Goal: Check status: Check status

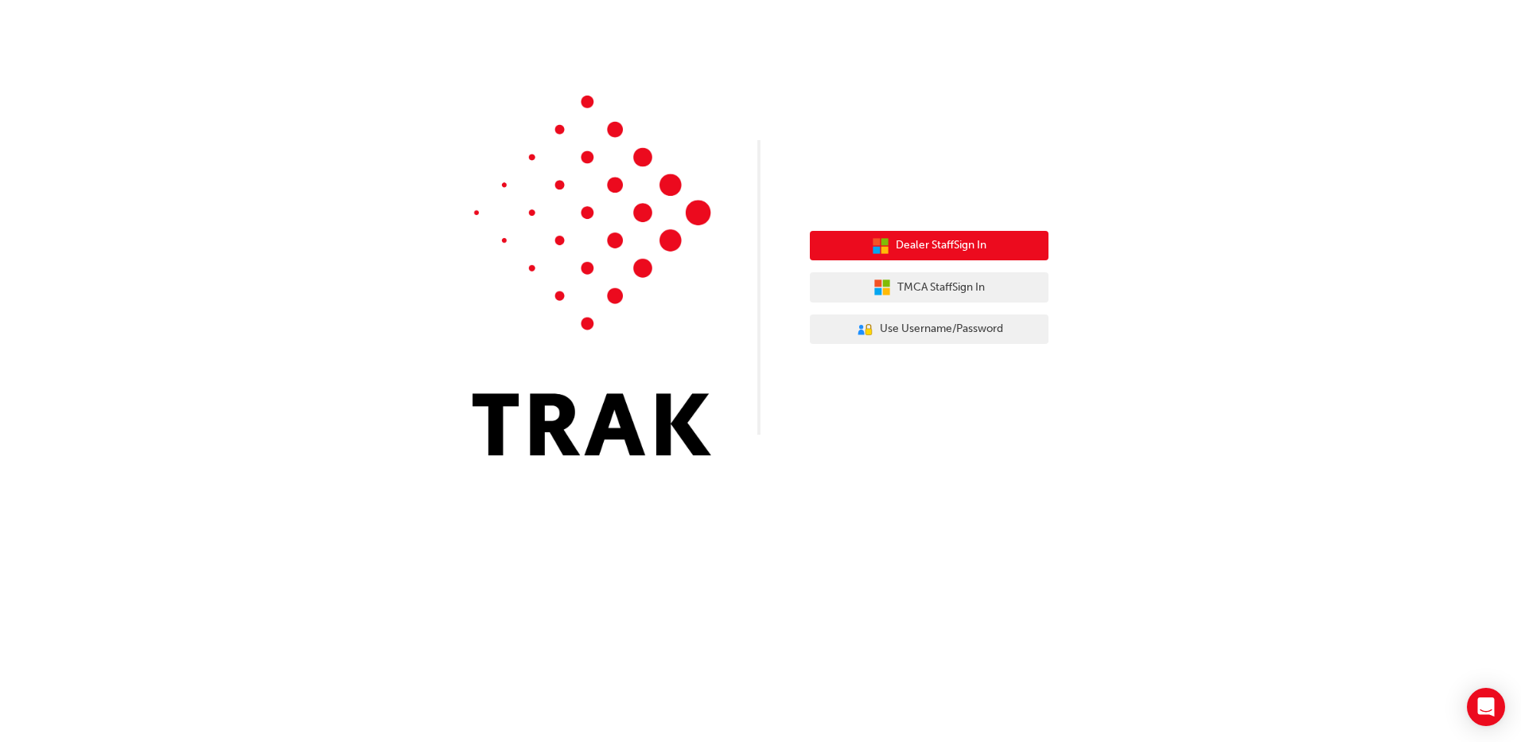
click at [987, 243] on span "Dealer Staff Sign In" at bounding box center [941, 245] width 91 height 18
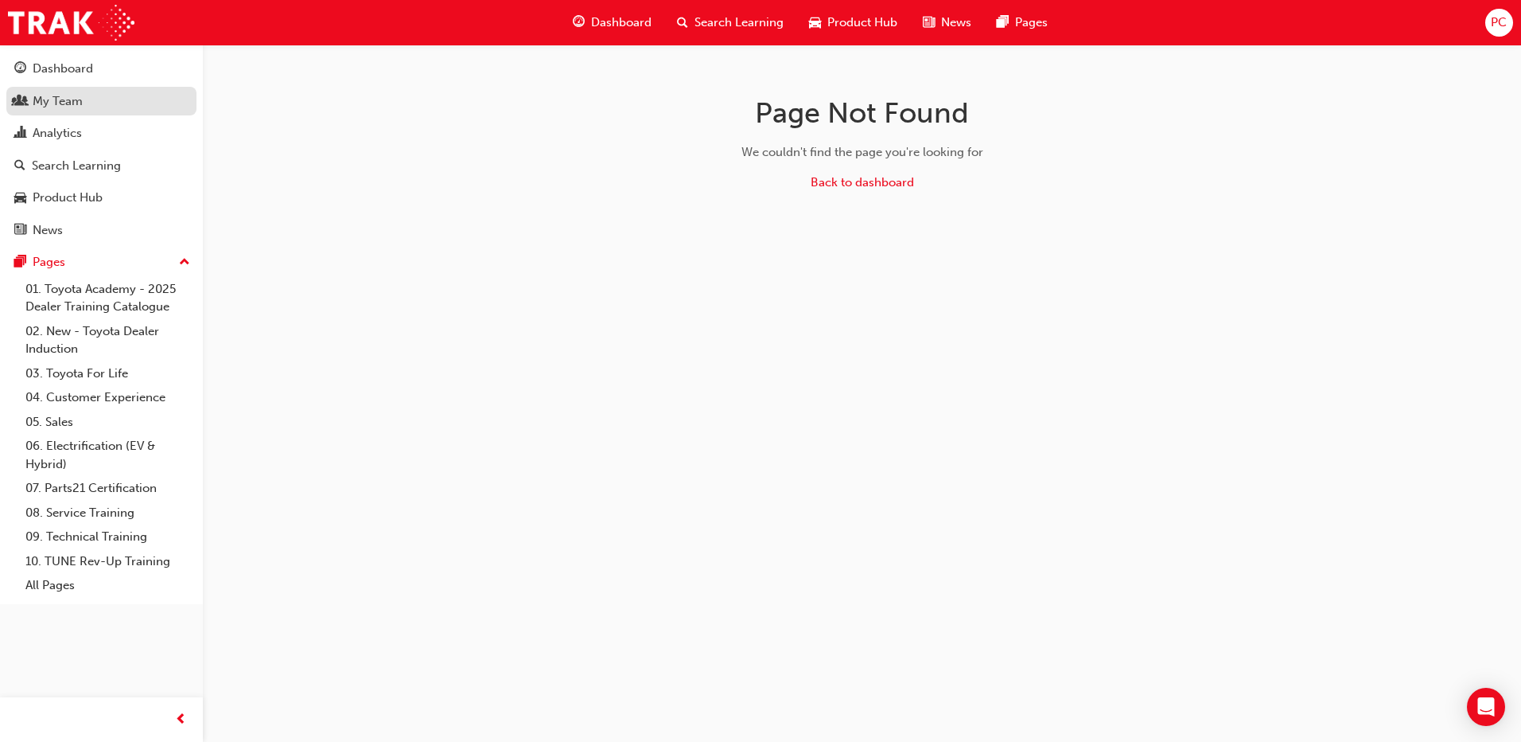
click at [46, 107] on div "My Team" at bounding box center [58, 101] width 50 height 18
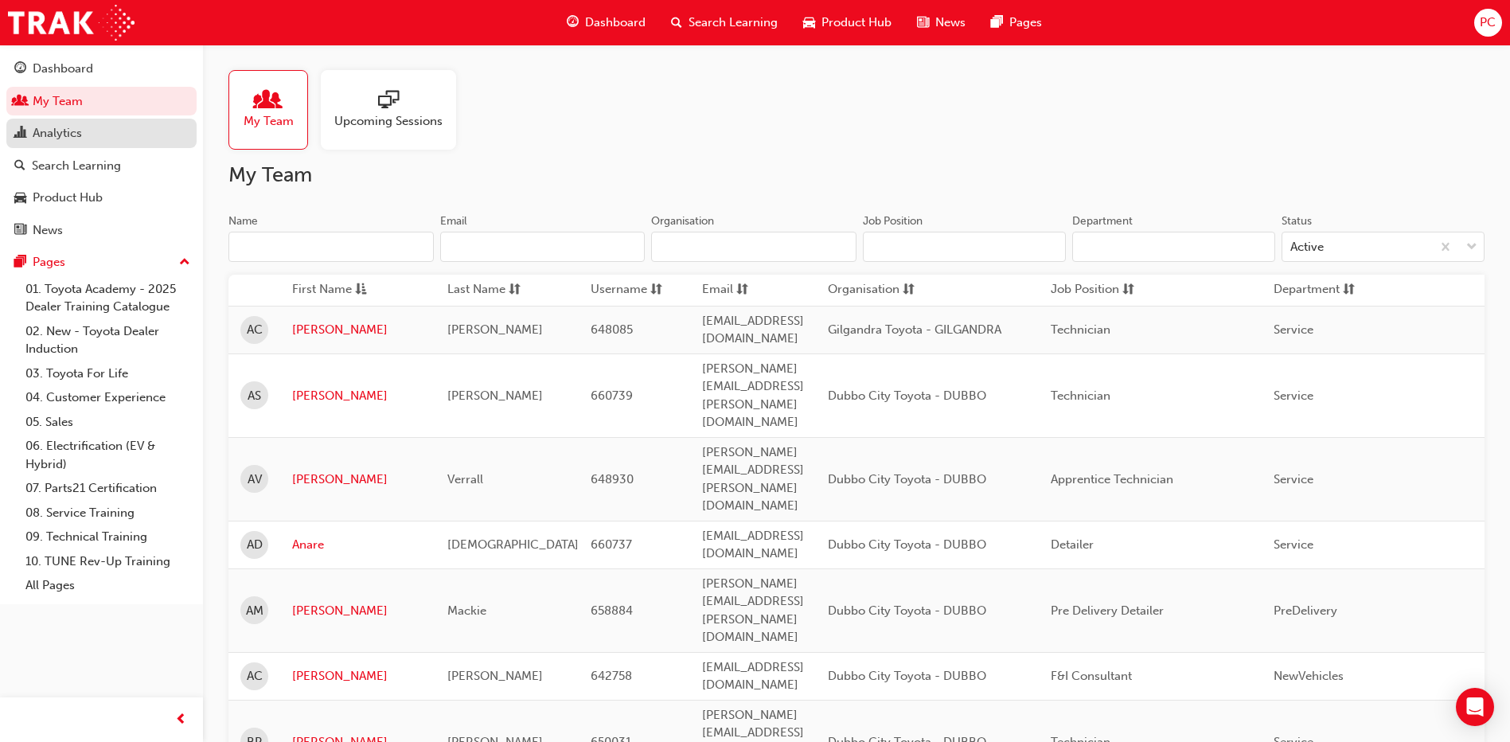
click at [51, 138] on div "Analytics" at bounding box center [57, 133] width 49 height 18
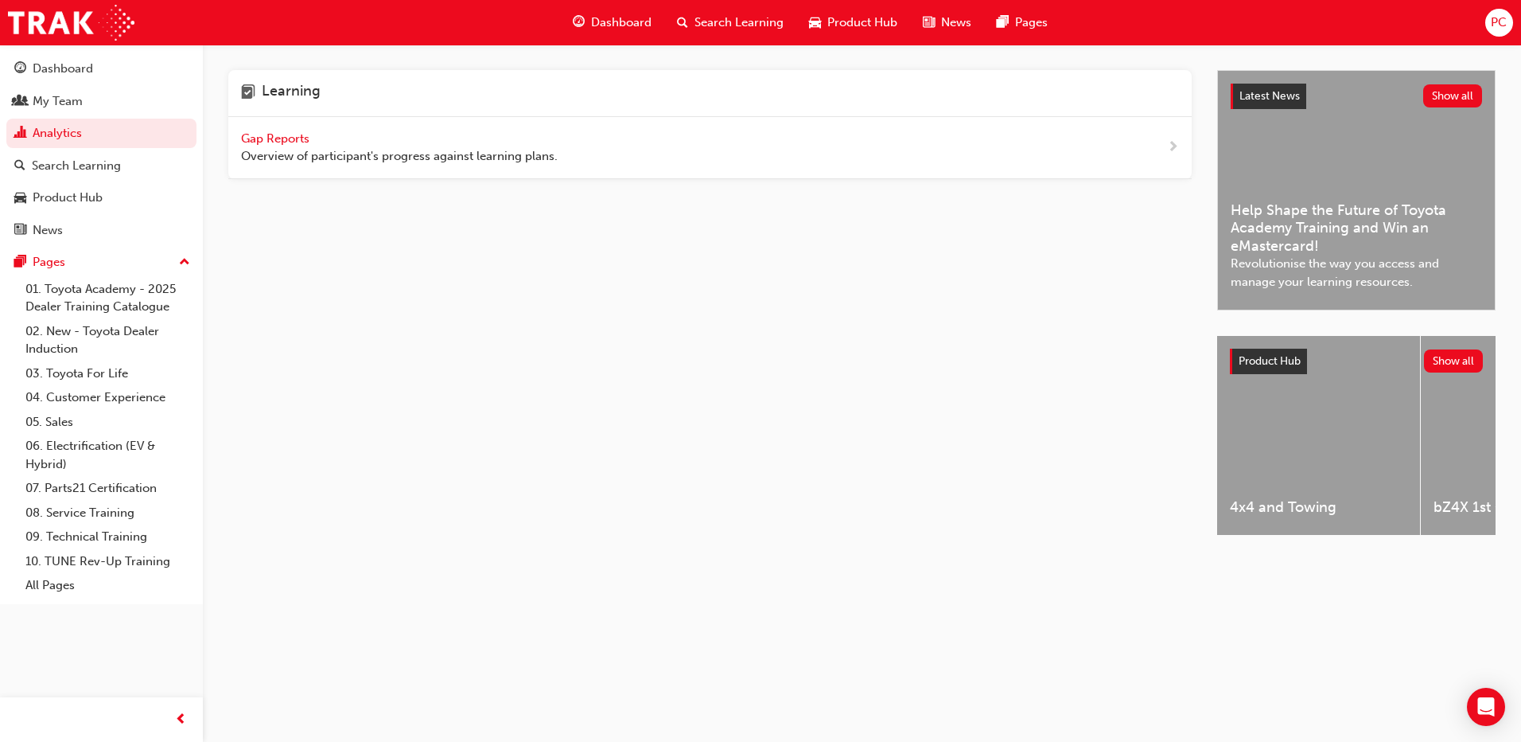
click at [266, 140] on span "Gap Reports" at bounding box center [277, 138] width 72 height 14
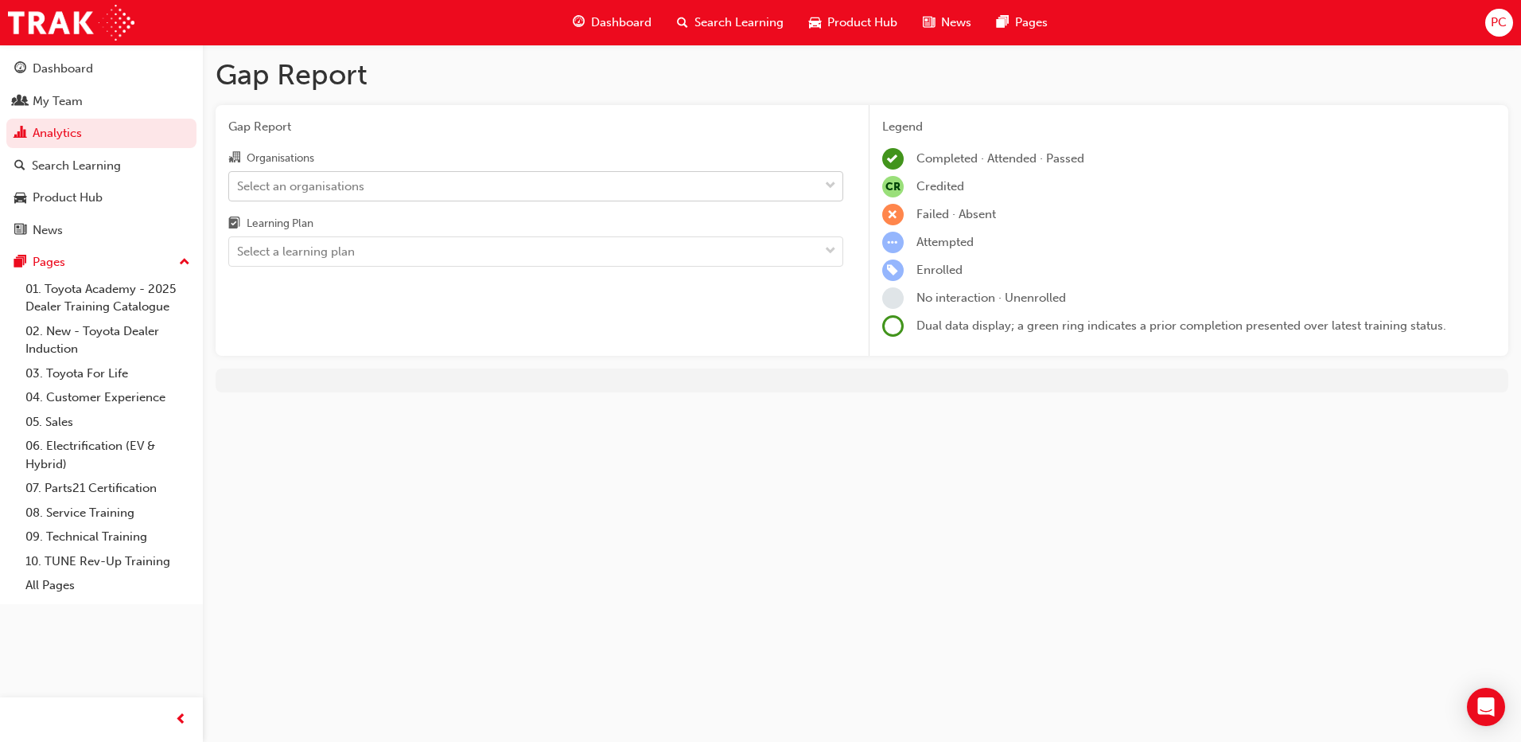
click at [456, 196] on div "Select an organisations" at bounding box center [524, 186] width 590 height 28
click at [239, 192] on input "Organisations Select an organisations" at bounding box center [238, 185] width 2 height 14
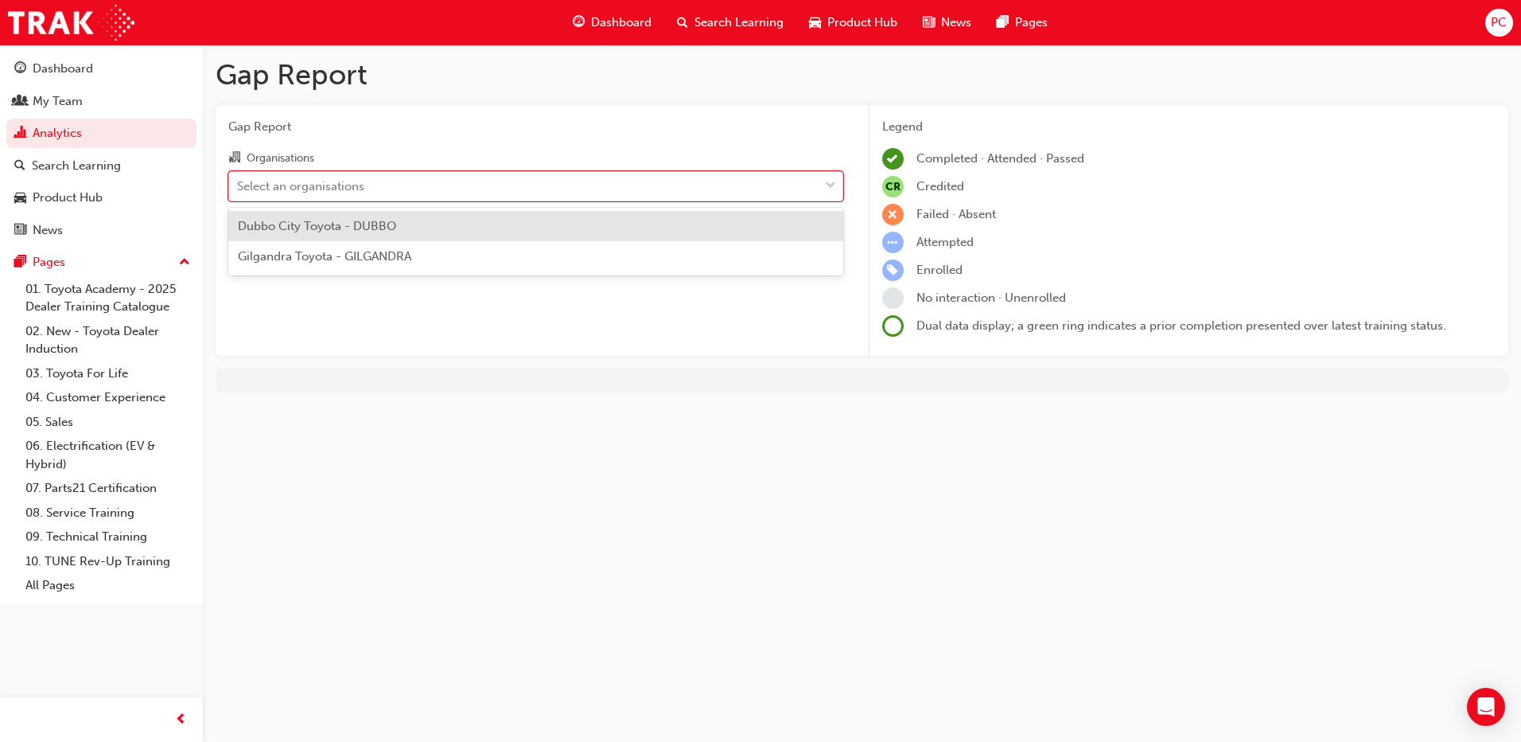
click at [428, 230] on div "Dubbo City Toyota - DUBBO" at bounding box center [535, 226] width 615 height 31
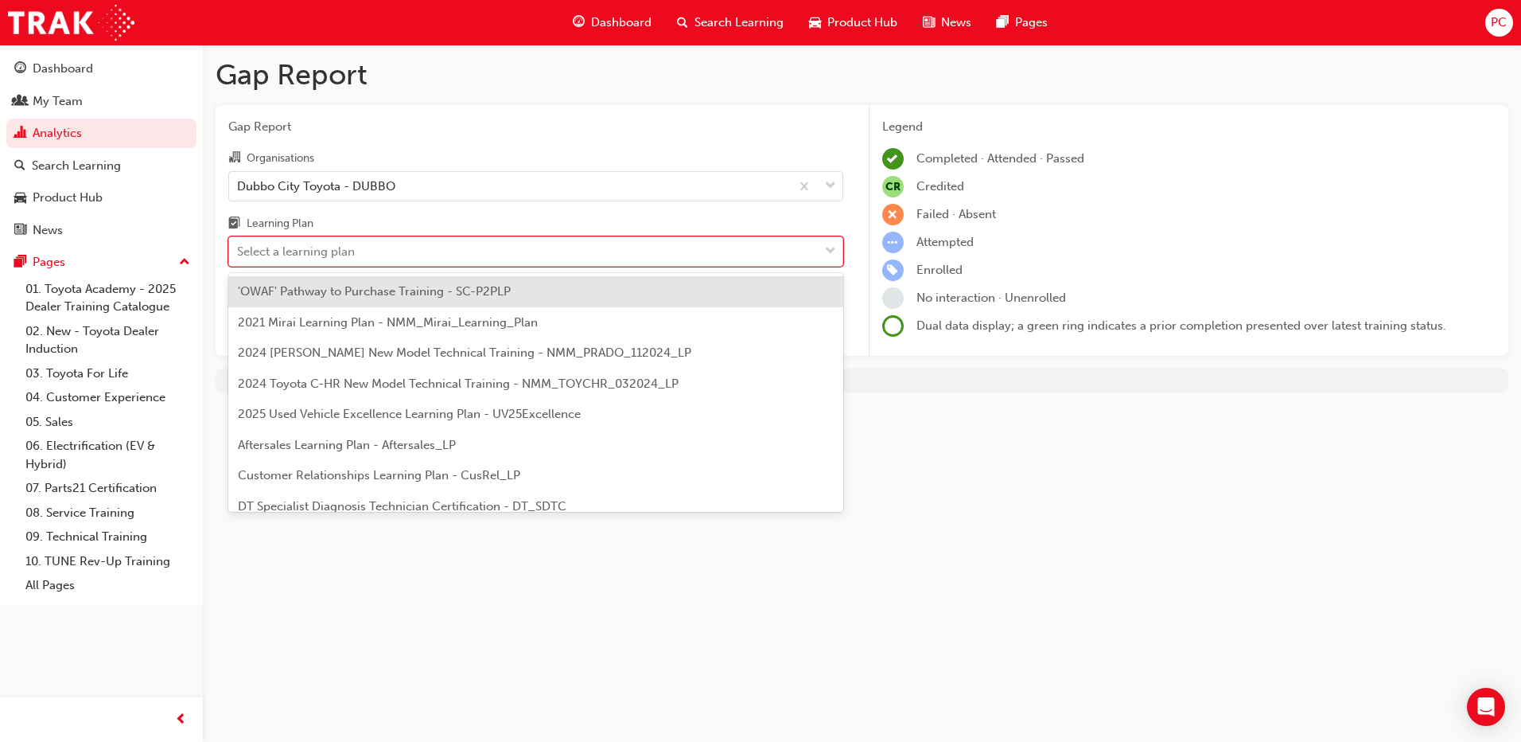
click at [454, 250] on div "Select a learning plan" at bounding box center [524, 252] width 590 height 28
click at [239, 250] on input "Learning Plan option 'OWAF' Pathway to Purchase Training - SC-P2PLP focused, 1 …" at bounding box center [238, 251] width 2 height 14
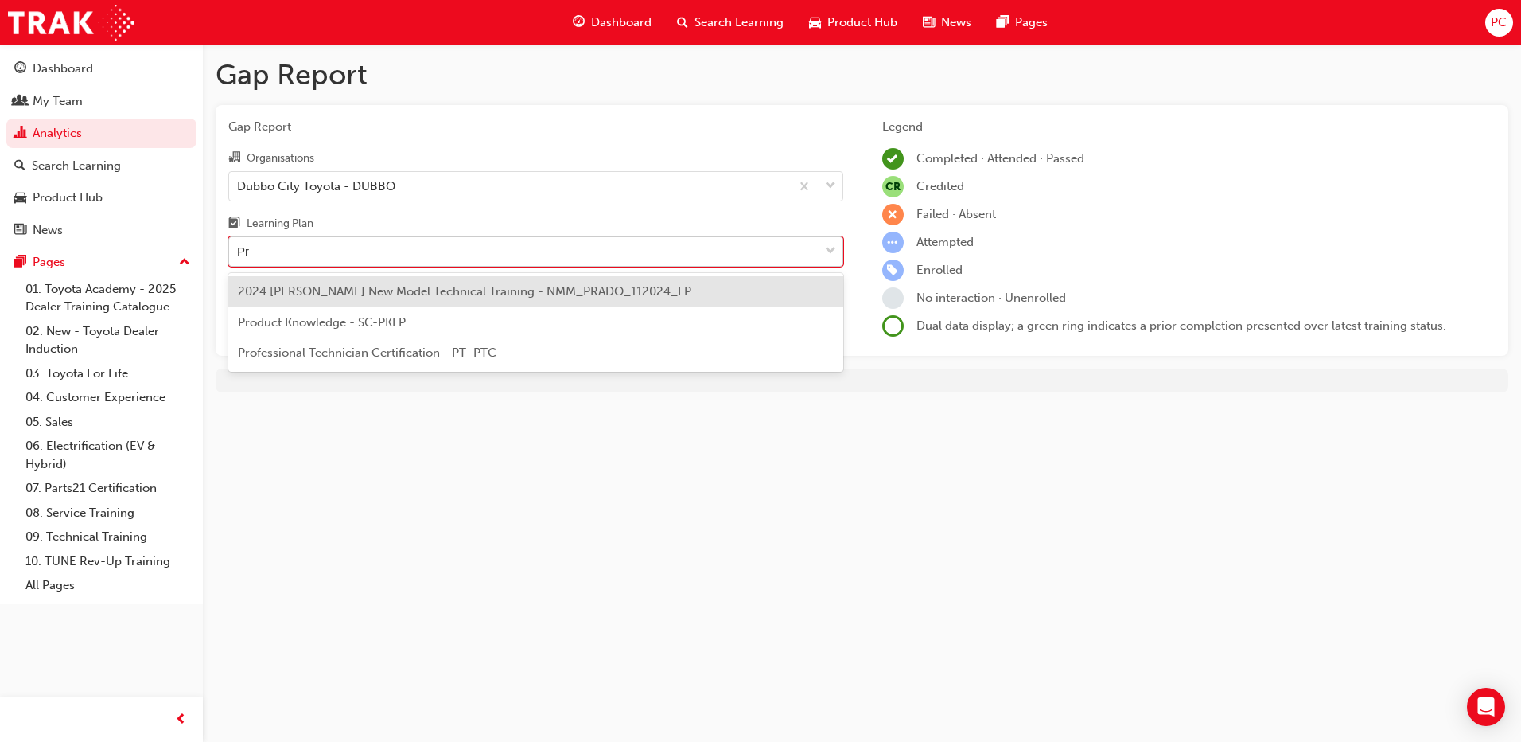
type input "Pro"
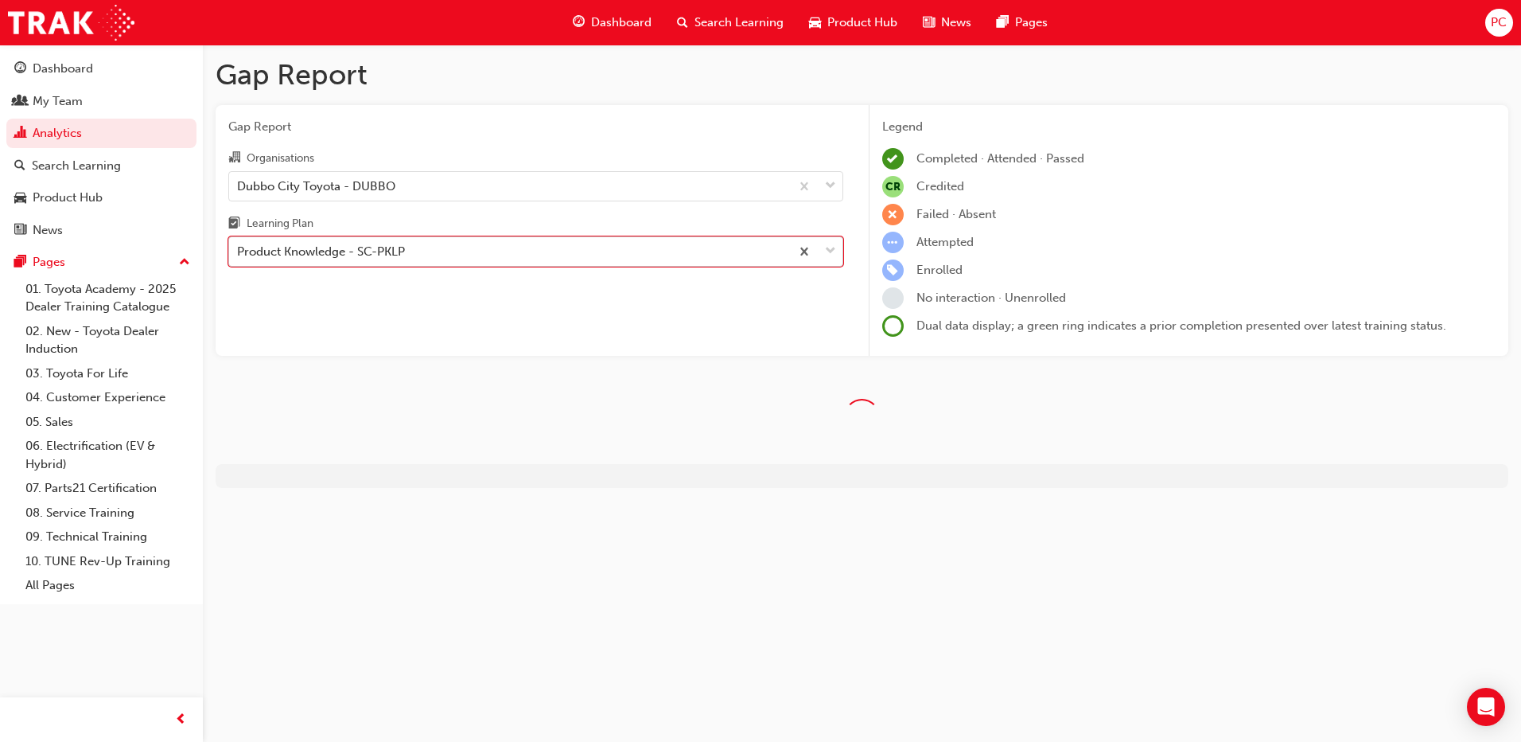
click at [456, 251] on div "Product Knowledge - SC-PKLP" at bounding box center [509, 252] width 561 height 28
click at [239, 251] on input "Learning Plan option Product Knowledge - SC-PKLP, selected. 0 results available…" at bounding box center [238, 251] width 2 height 14
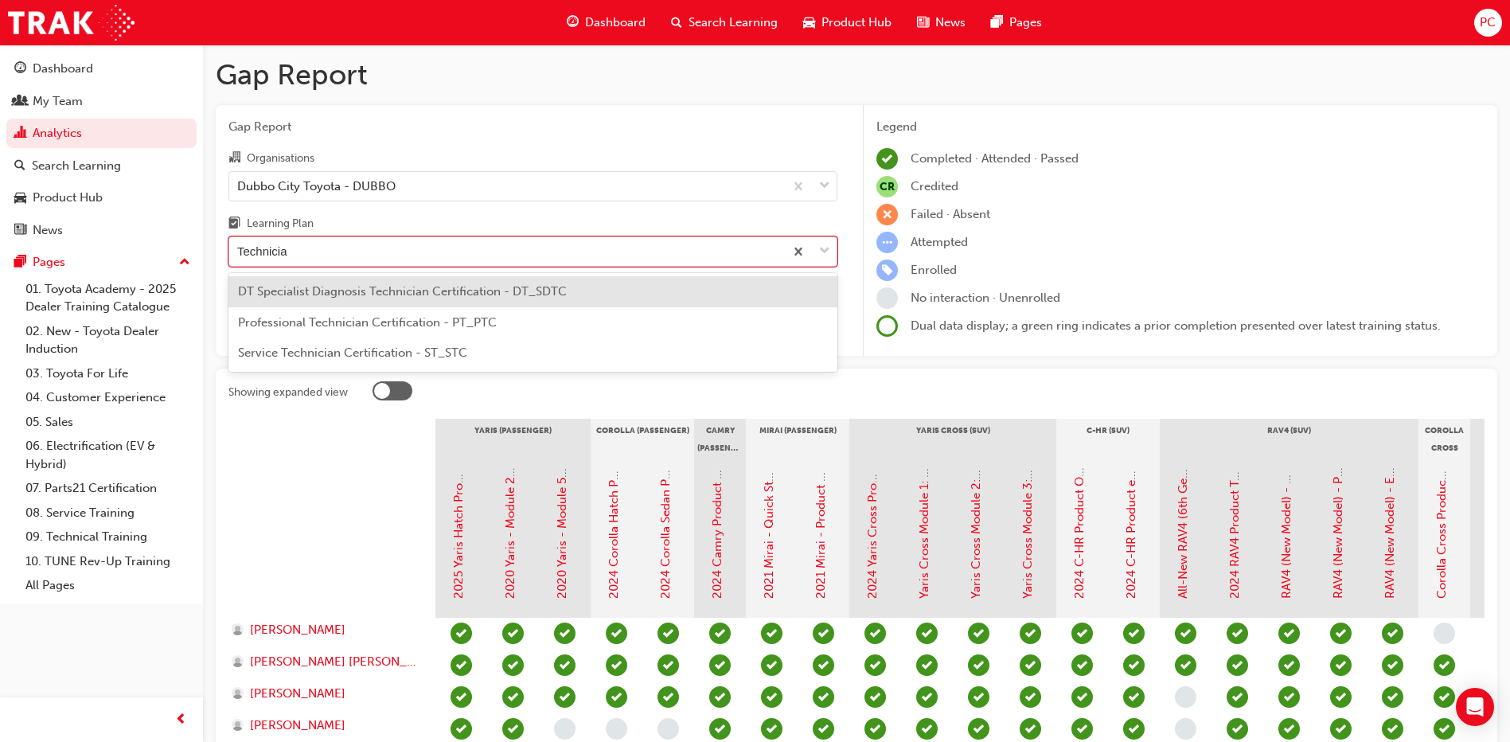
type input "Technician"
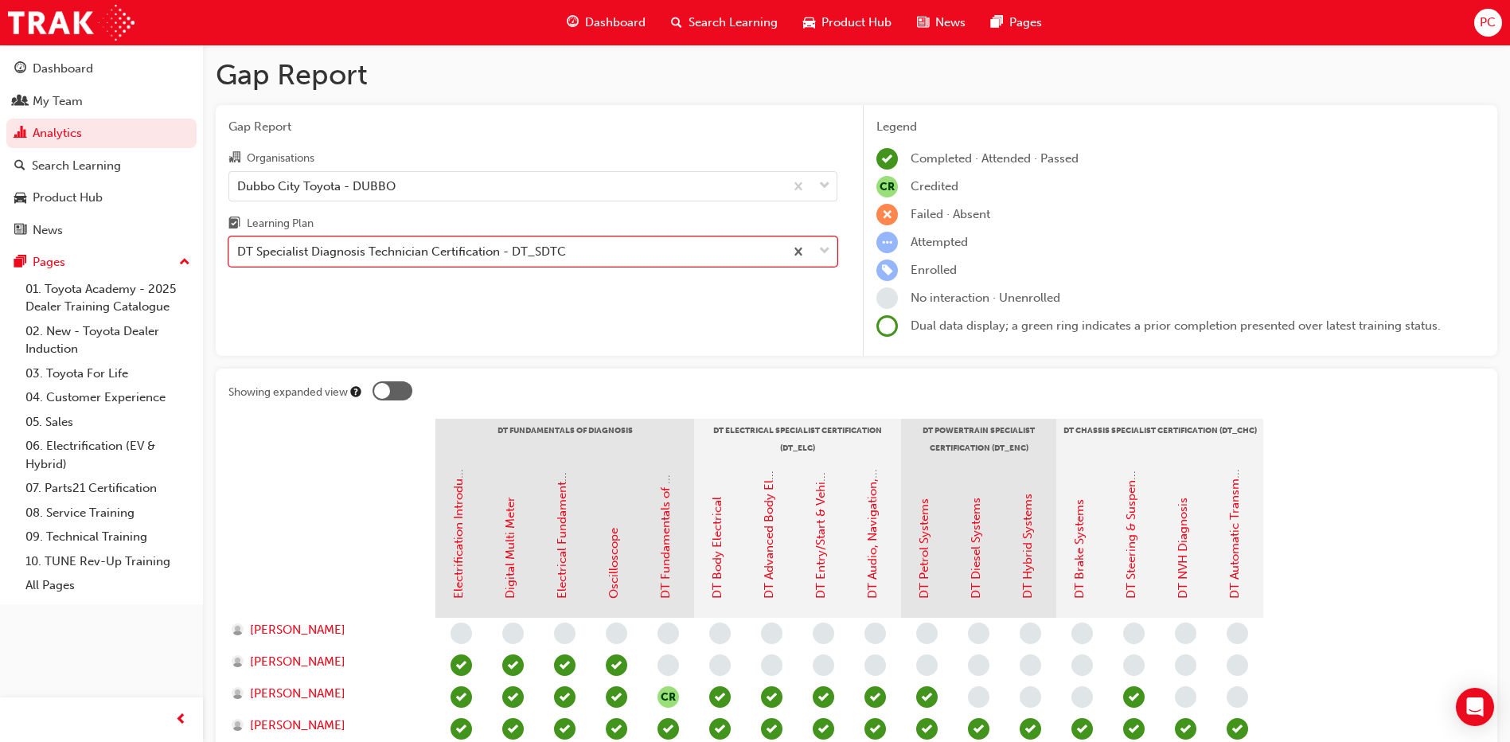
click at [336, 258] on div "DT Specialist Diagnosis Technician Certification - DT_SDTC" at bounding box center [401, 252] width 329 height 18
click at [239, 258] on input "Learning Plan option DT Specialist Diagnosis Technician Certification - DT_SDTC…" at bounding box center [238, 251] width 2 height 14
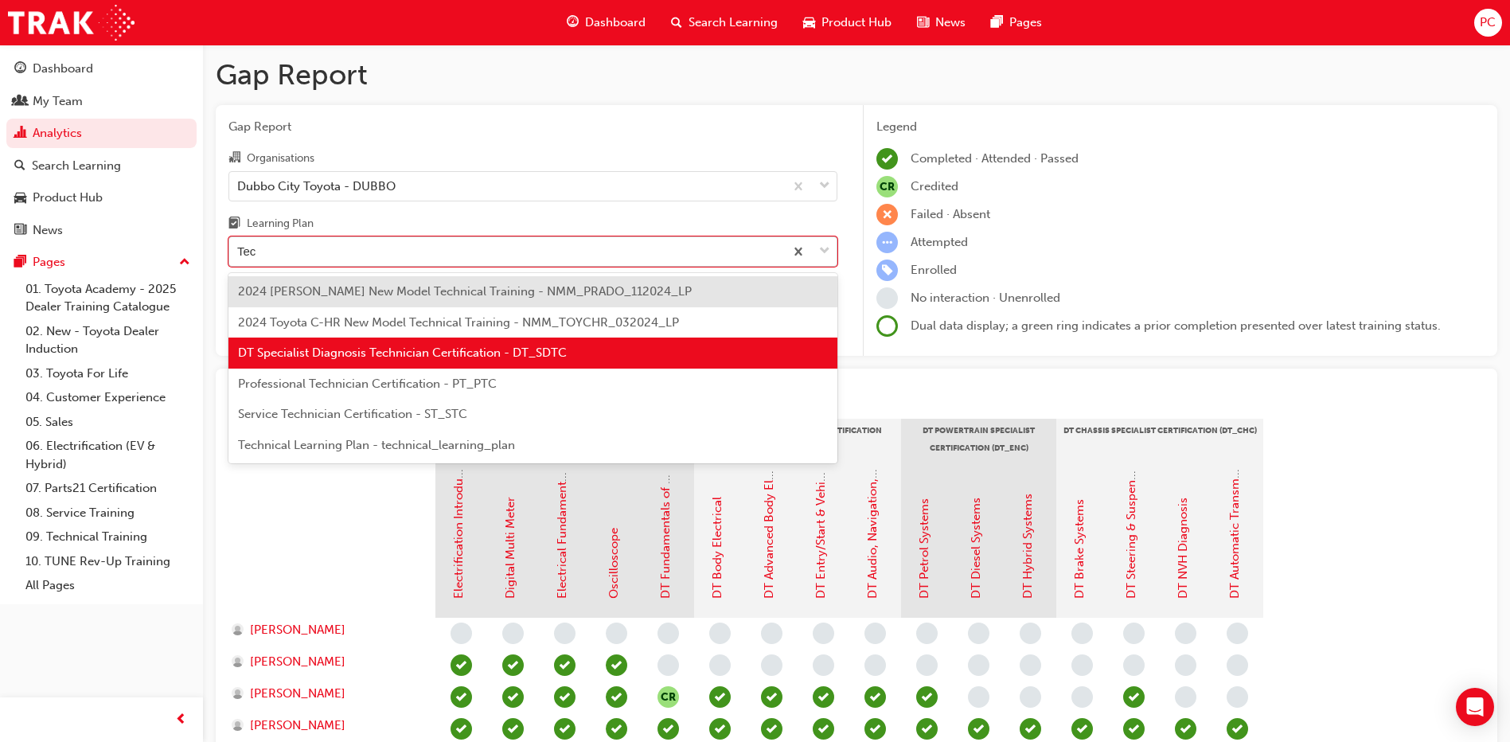
type input "Tech"
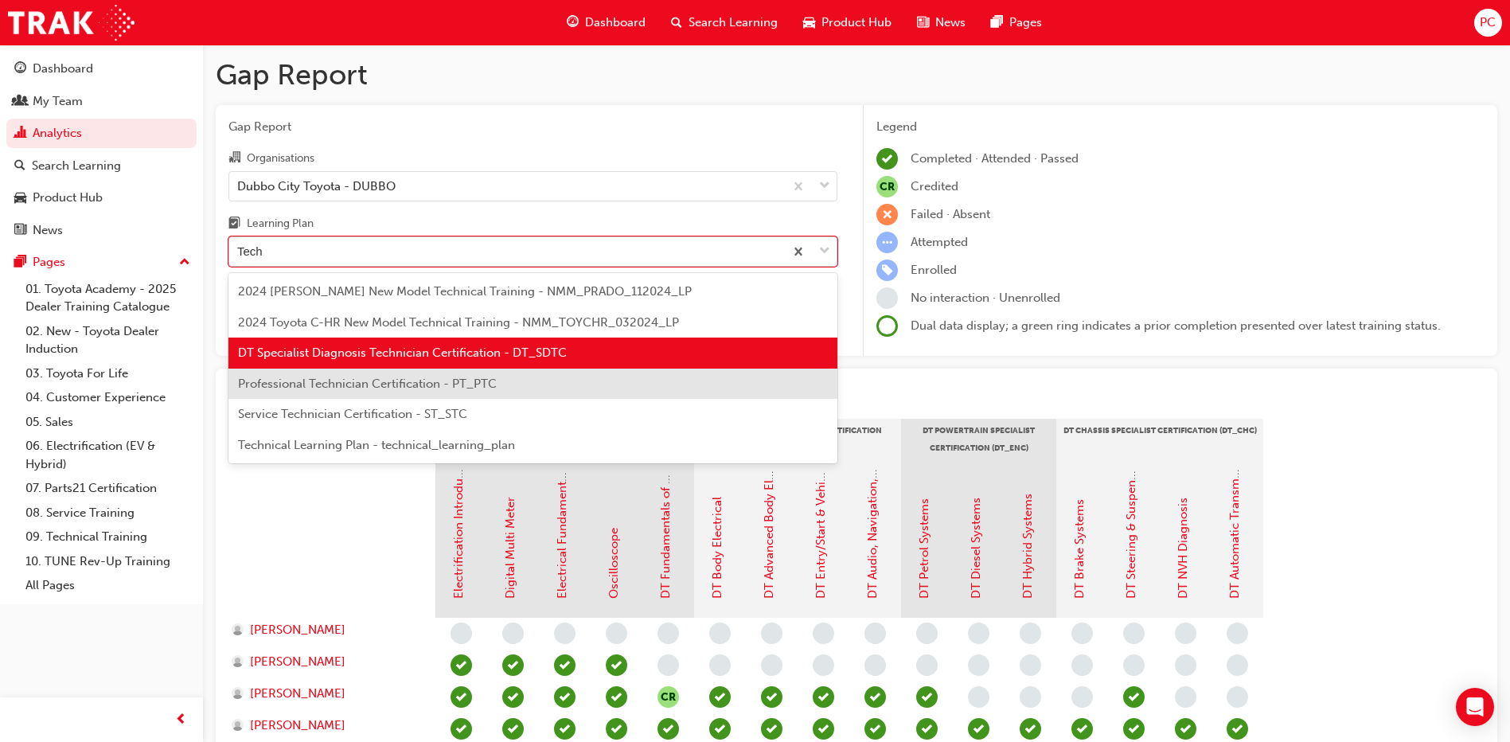
click at [371, 375] on div "Professional Technician Certification - PT_PTC" at bounding box center [532, 383] width 609 height 31
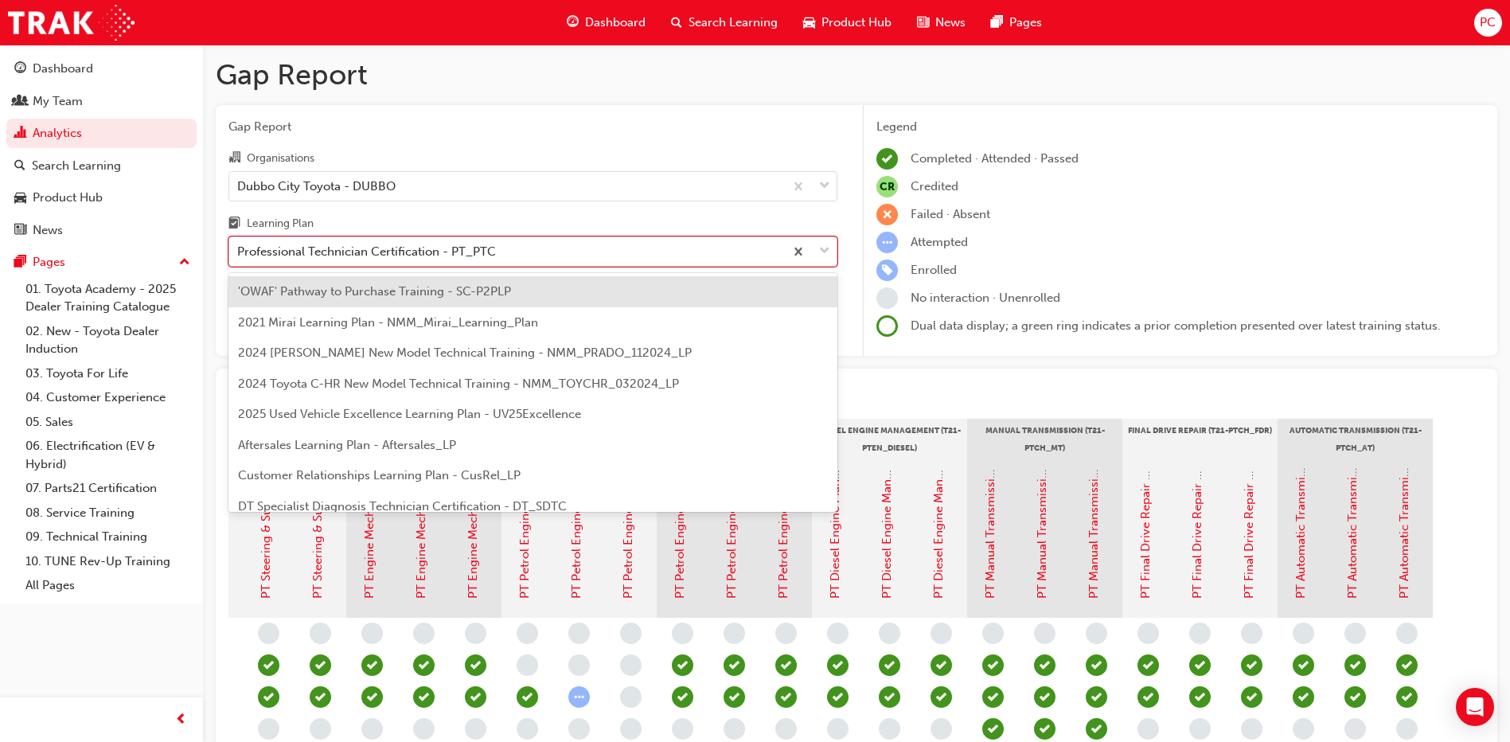
click at [378, 252] on div "Professional Technician Certification - PT_PTC" at bounding box center [366, 252] width 259 height 18
click at [239, 252] on input "Learning Plan option Professional Technician Certification - PT_PTC, selected. …" at bounding box center [238, 251] width 2 height 14
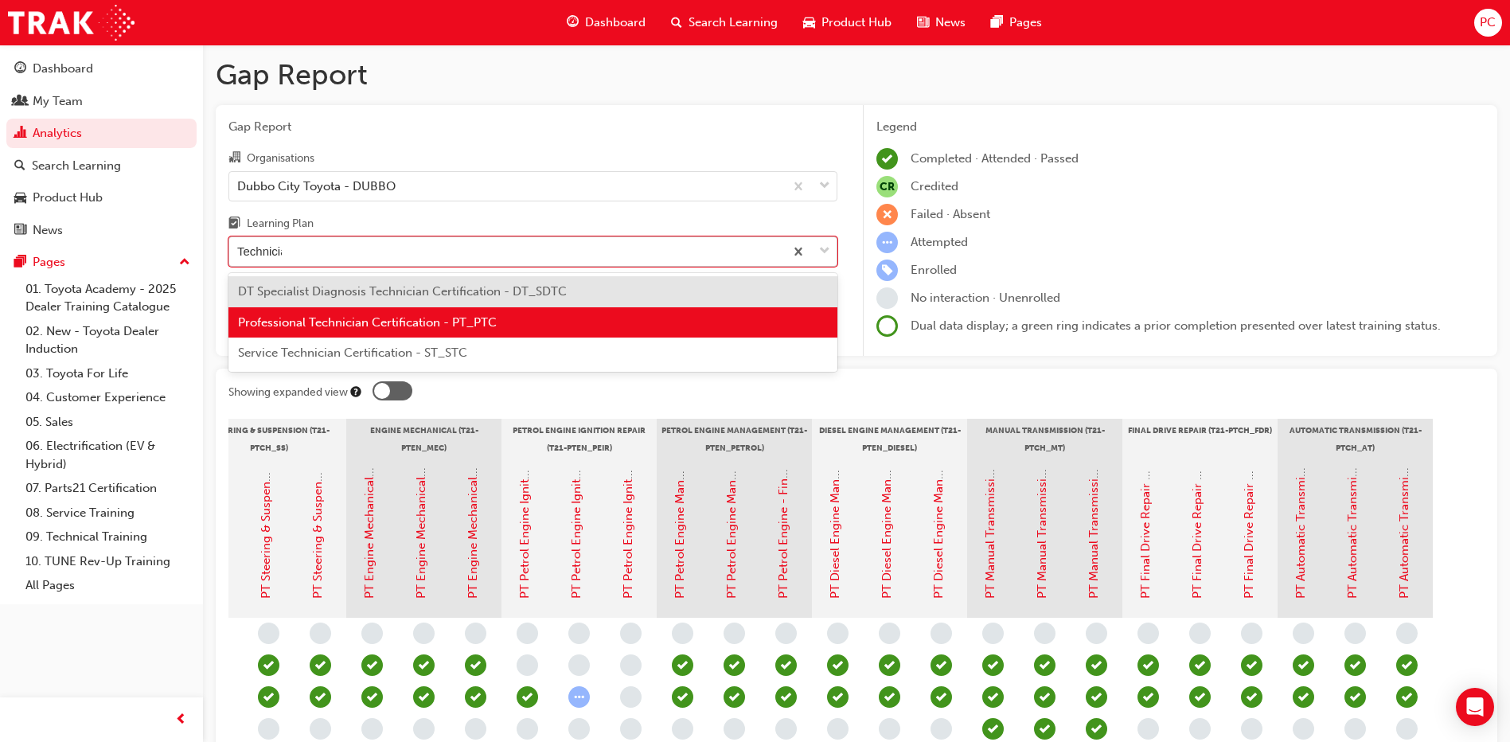
type input "Technician"
click at [373, 282] on div "DT Specialist Diagnosis Technician Certification - DT_SDTC" at bounding box center [532, 291] width 609 height 31
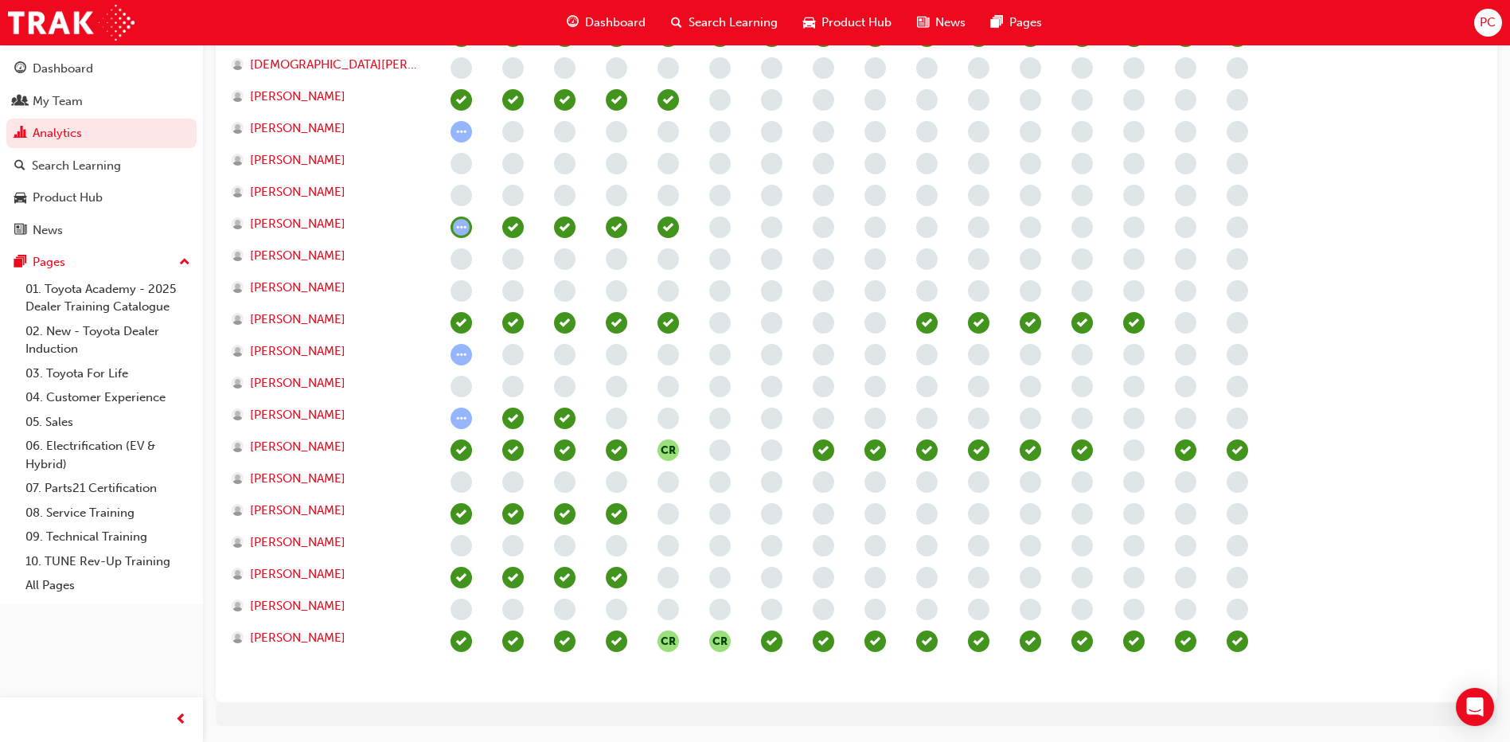
scroll to position [742, 0]
